Goal: Task Accomplishment & Management: Manage account settings

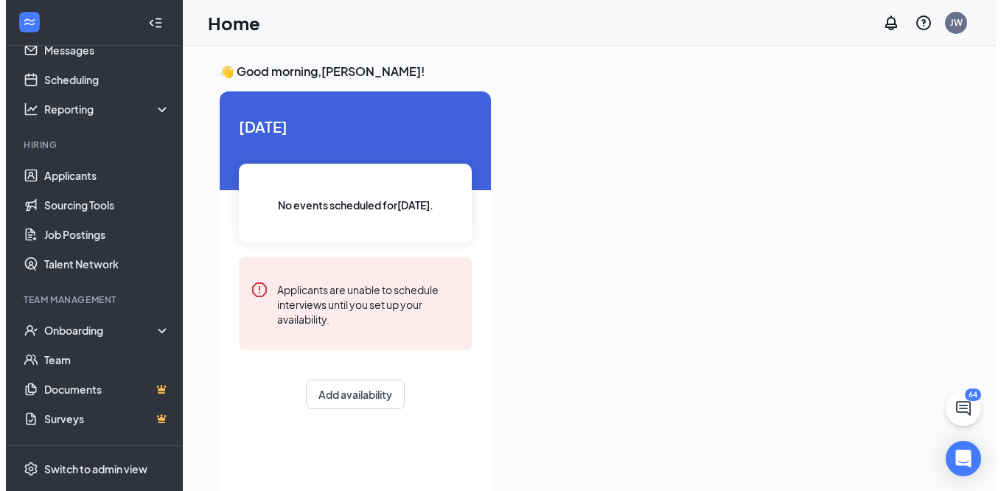
scroll to position [115, 0]
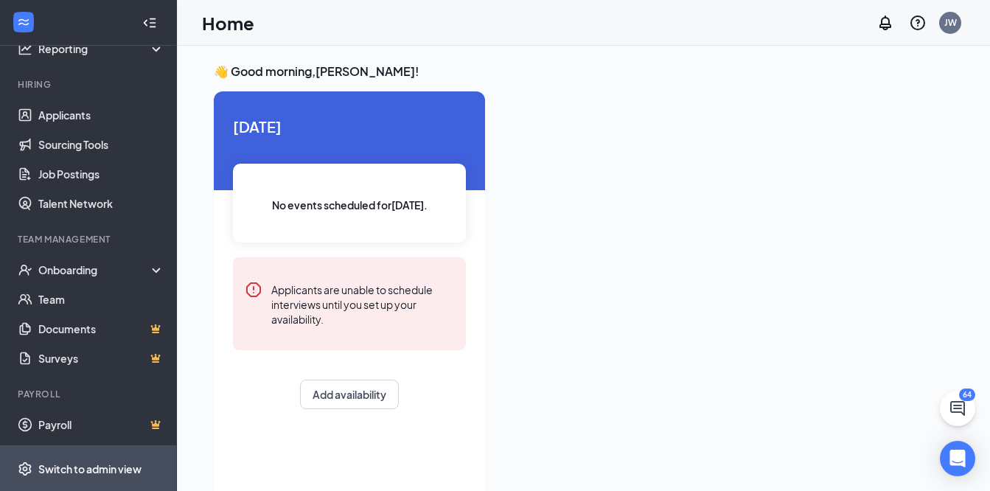
click at [118, 475] on div "Switch to admin view" at bounding box center [89, 468] width 103 height 15
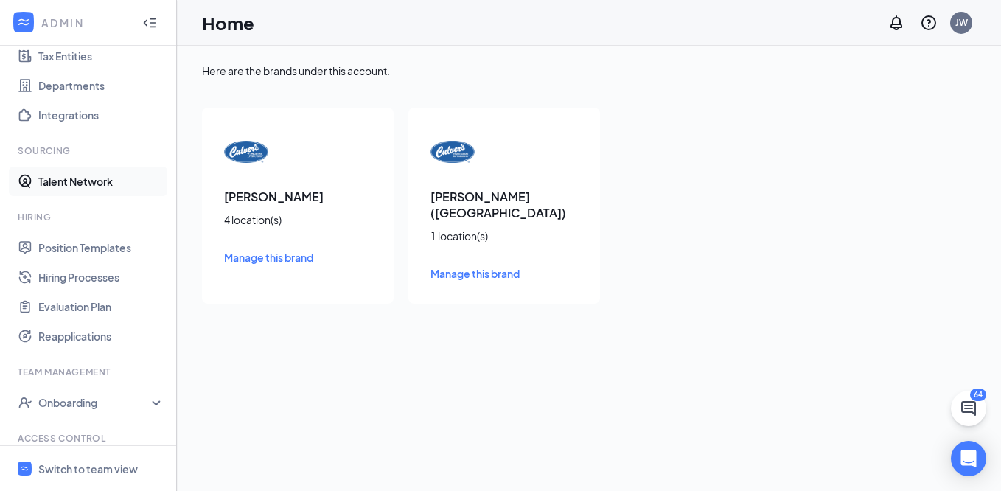
click at [85, 180] on link "Talent Network" at bounding box center [101, 181] width 126 height 29
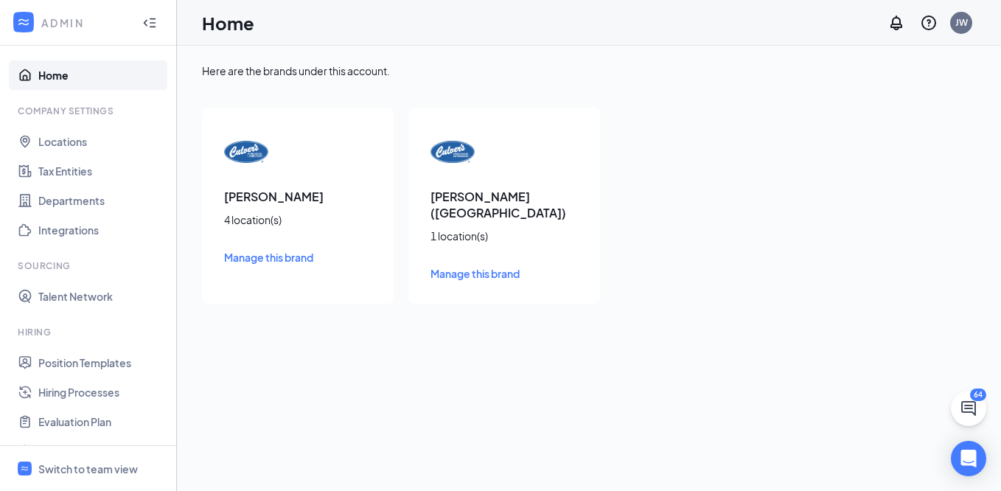
drag, startPoint x: 239, startPoint y: 262, endPoint x: 231, endPoint y: 274, distance: 13.9
click at [237, 262] on span "Manage this brand" at bounding box center [268, 257] width 89 height 13
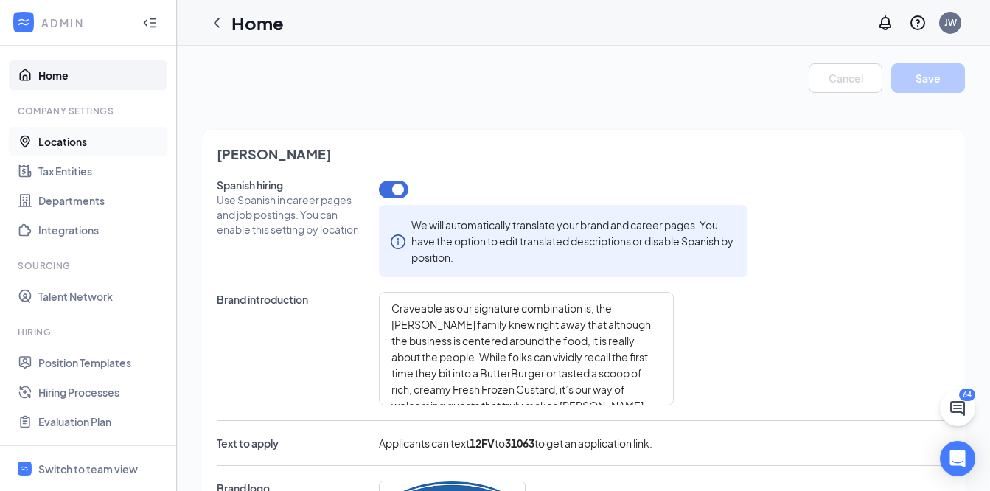
click at [78, 145] on link "Locations" at bounding box center [101, 141] width 126 height 29
type textarea "In [DATE], [PERSON_NAME] and [PERSON_NAME], along with [PERSON_NAME] parents [P…"
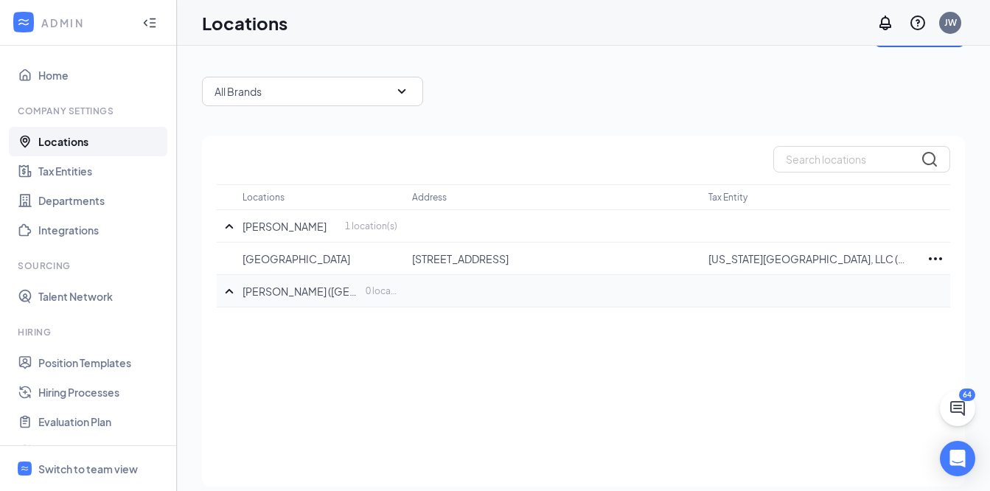
scroll to position [59, 0]
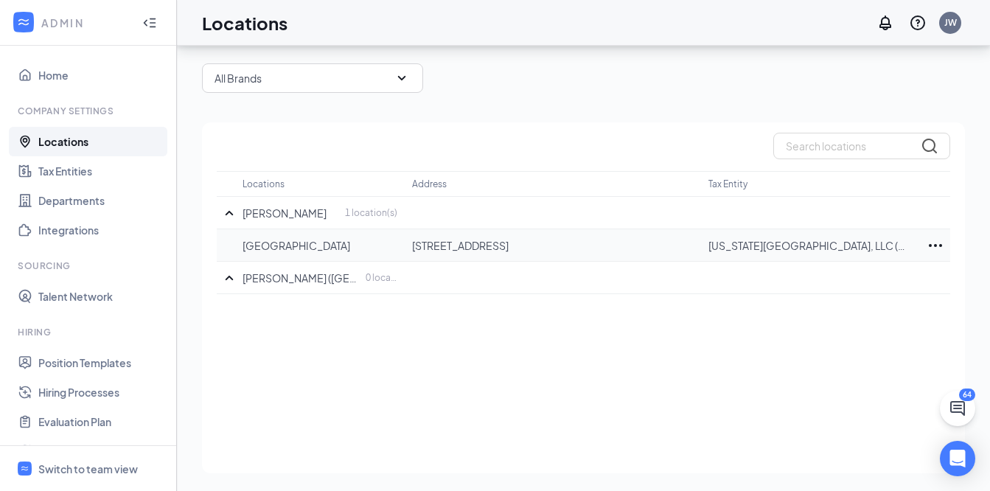
click at [928, 248] on icon "Ellipses" at bounding box center [935, 246] width 18 height 18
click at [896, 203] on td at bounding box center [814, 213] width 212 height 32
click at [106, 390] on link "Hiring Processes" at bounding box center [101, 391] width 126 height 29
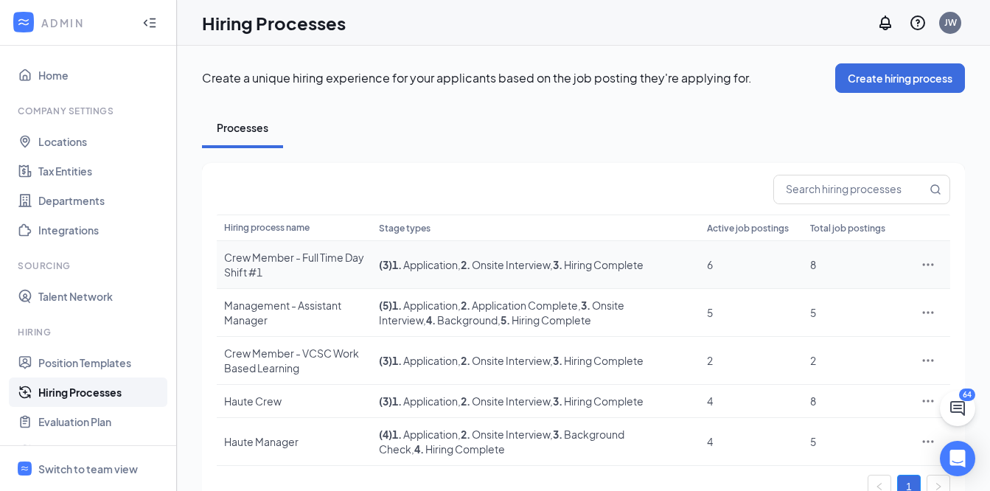
click at [930, 267] on icon "Ellipses" at bounding box center [927, 264] width 15 height 15
